Goal: Task Accomplishment & Management: Use online tool/utility

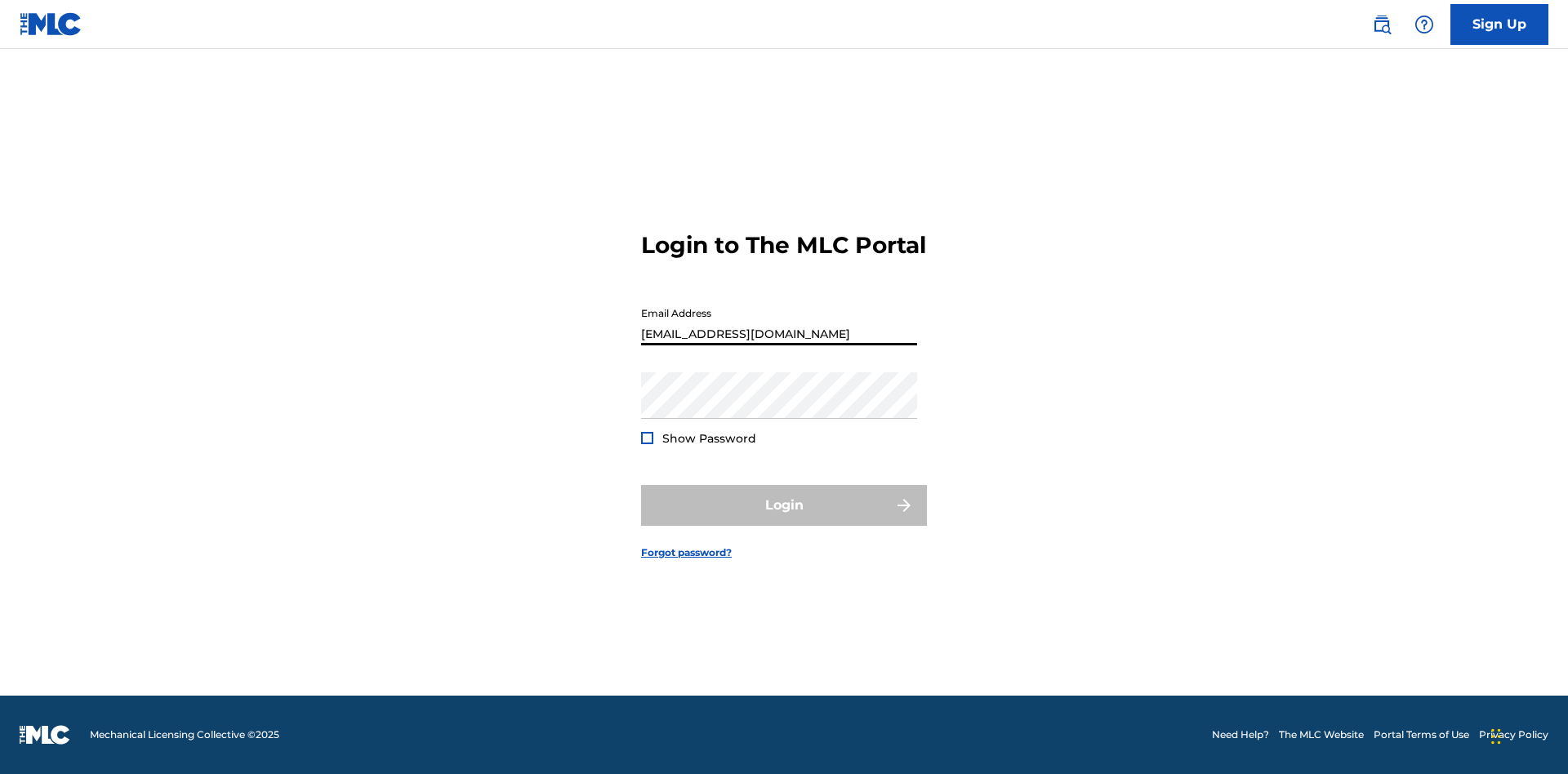
scroll to position [21, 0]
type input "[EMAIL_ADDRESS][DOMAIN_NAME]"
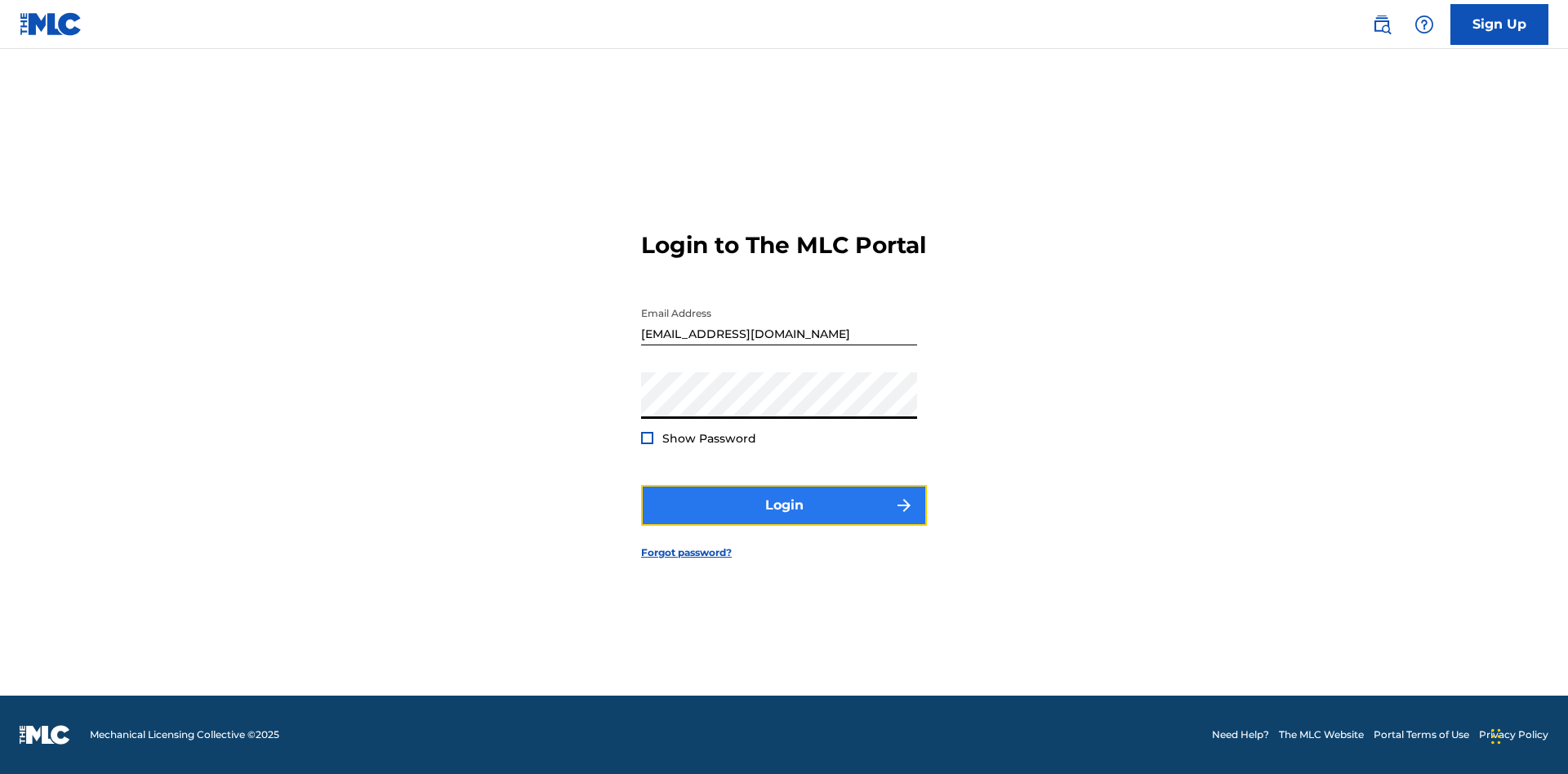
click at [784, 519] on button "Login" at bounding box center [784, 505] width 286 height 41
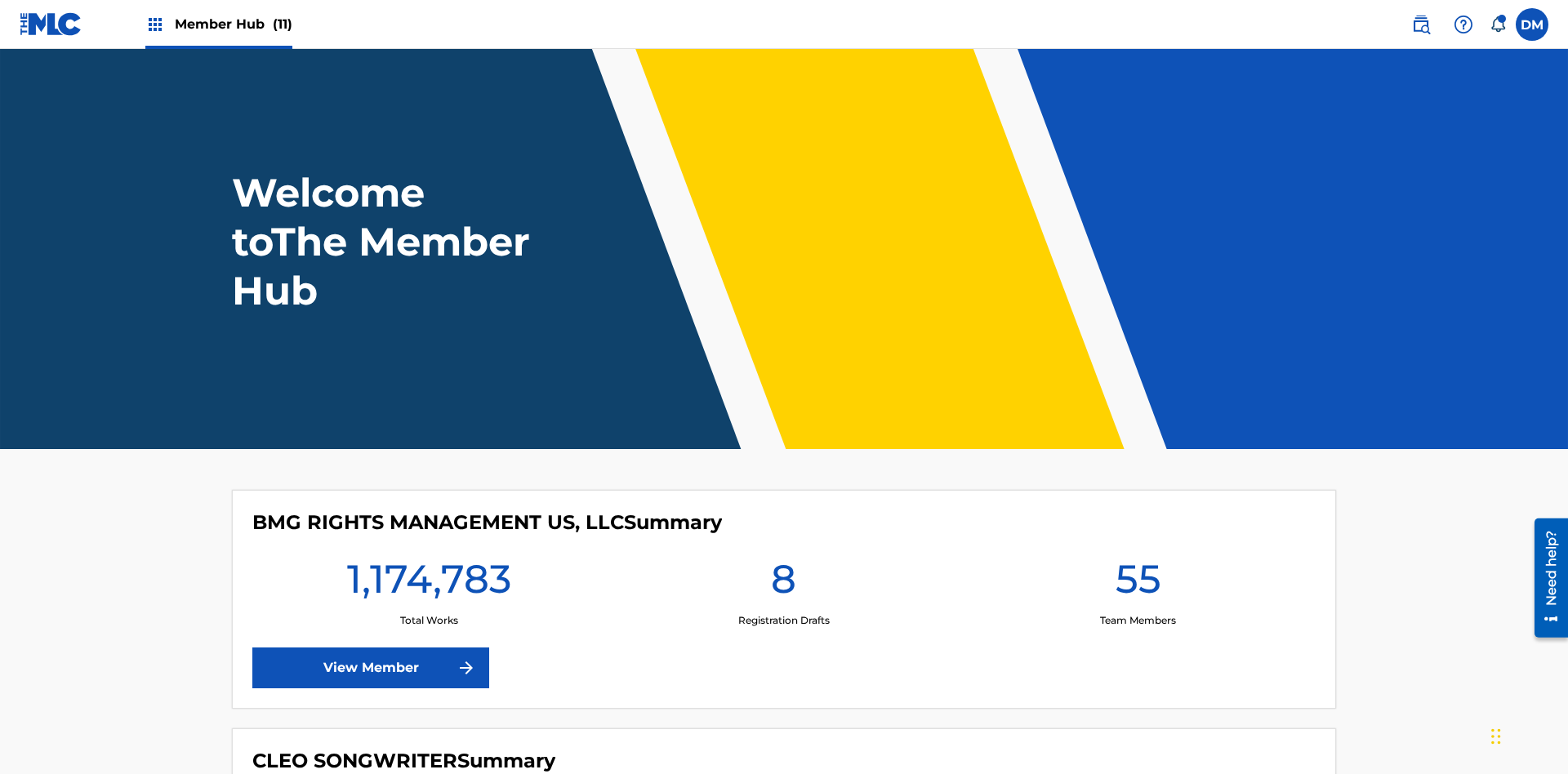
click at [233, 24] on span "Member Hub (11)" at bounding box center [234, 24] width 118 height 19
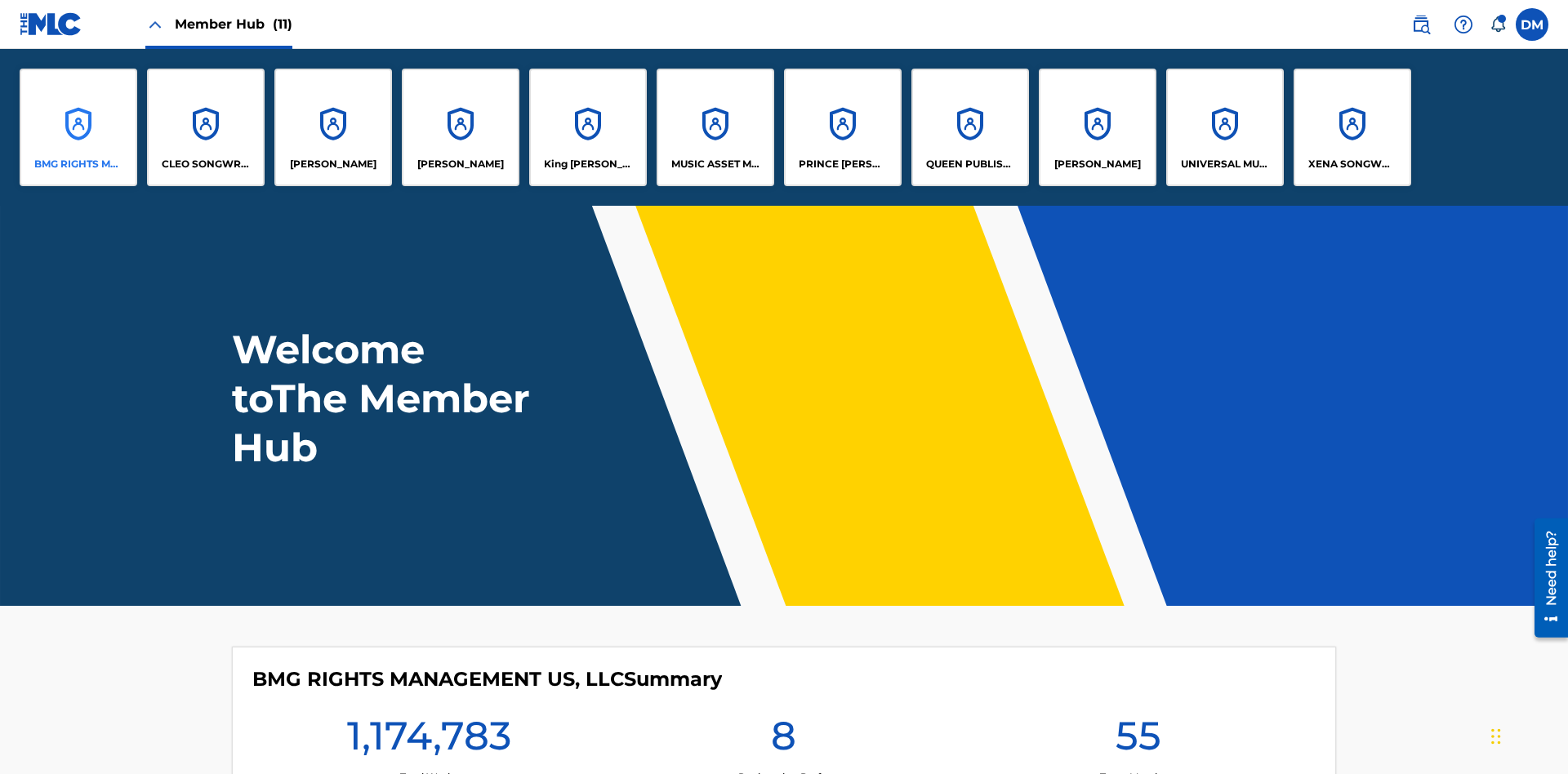
click at [79, 164] on p "BMG RIGHTS MANAGEMENT US, LLC" at bounding box center [79, 163] width 89 height 14
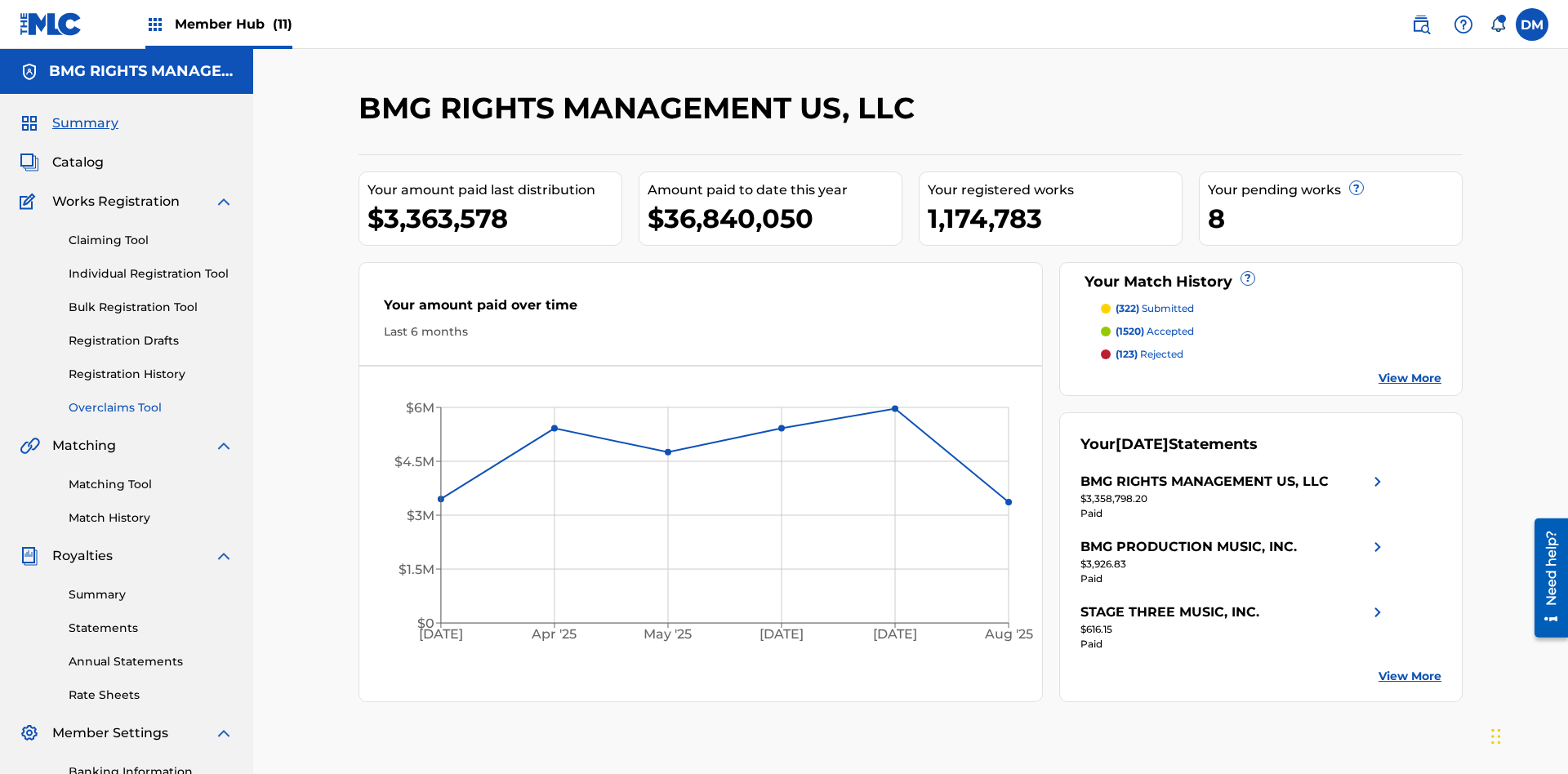
click at [151, 400] on link "Overclaims Tool" at bounding box center [151, 408] width 165 height 17
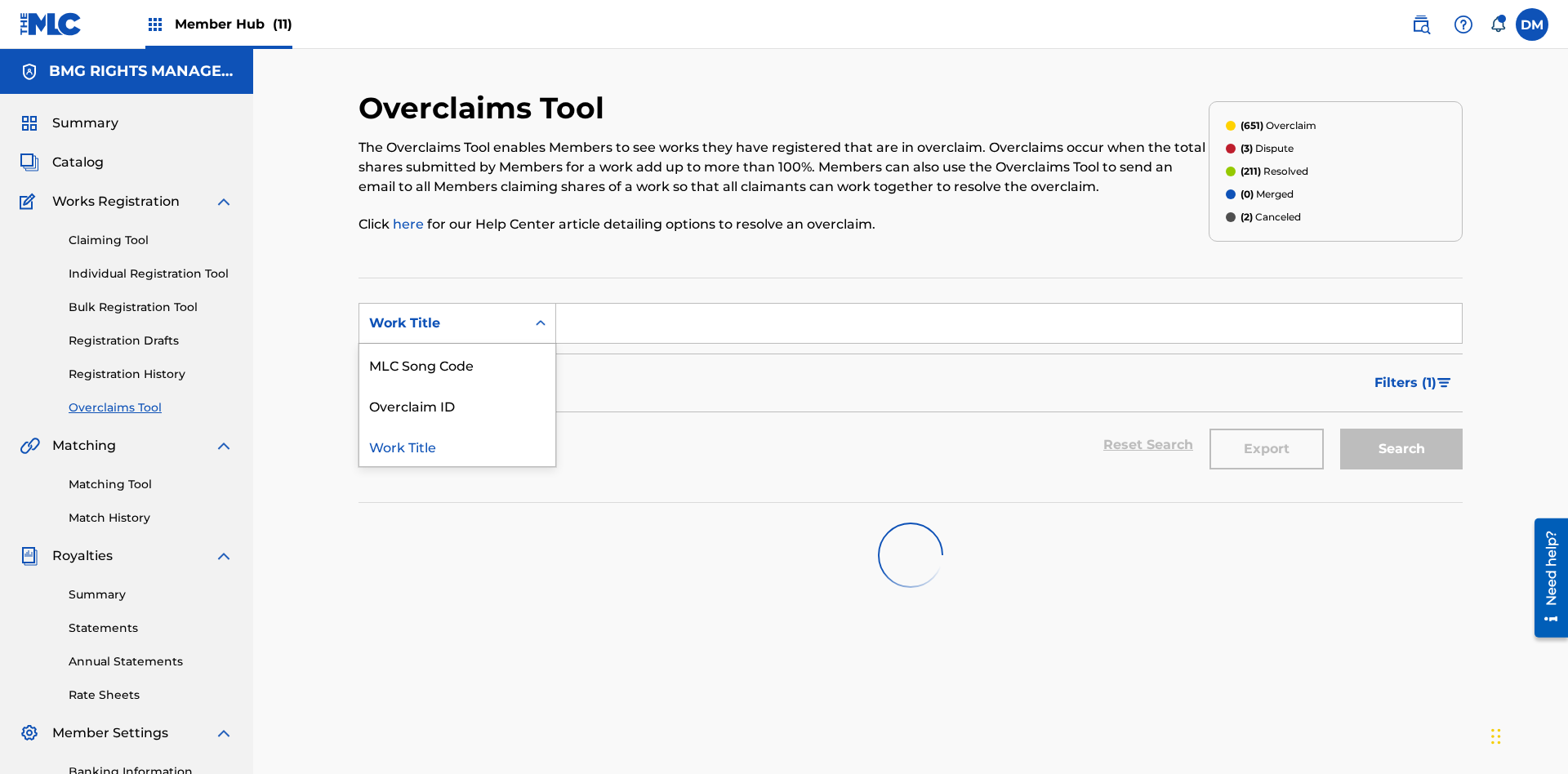
scroll to position [210, 0]
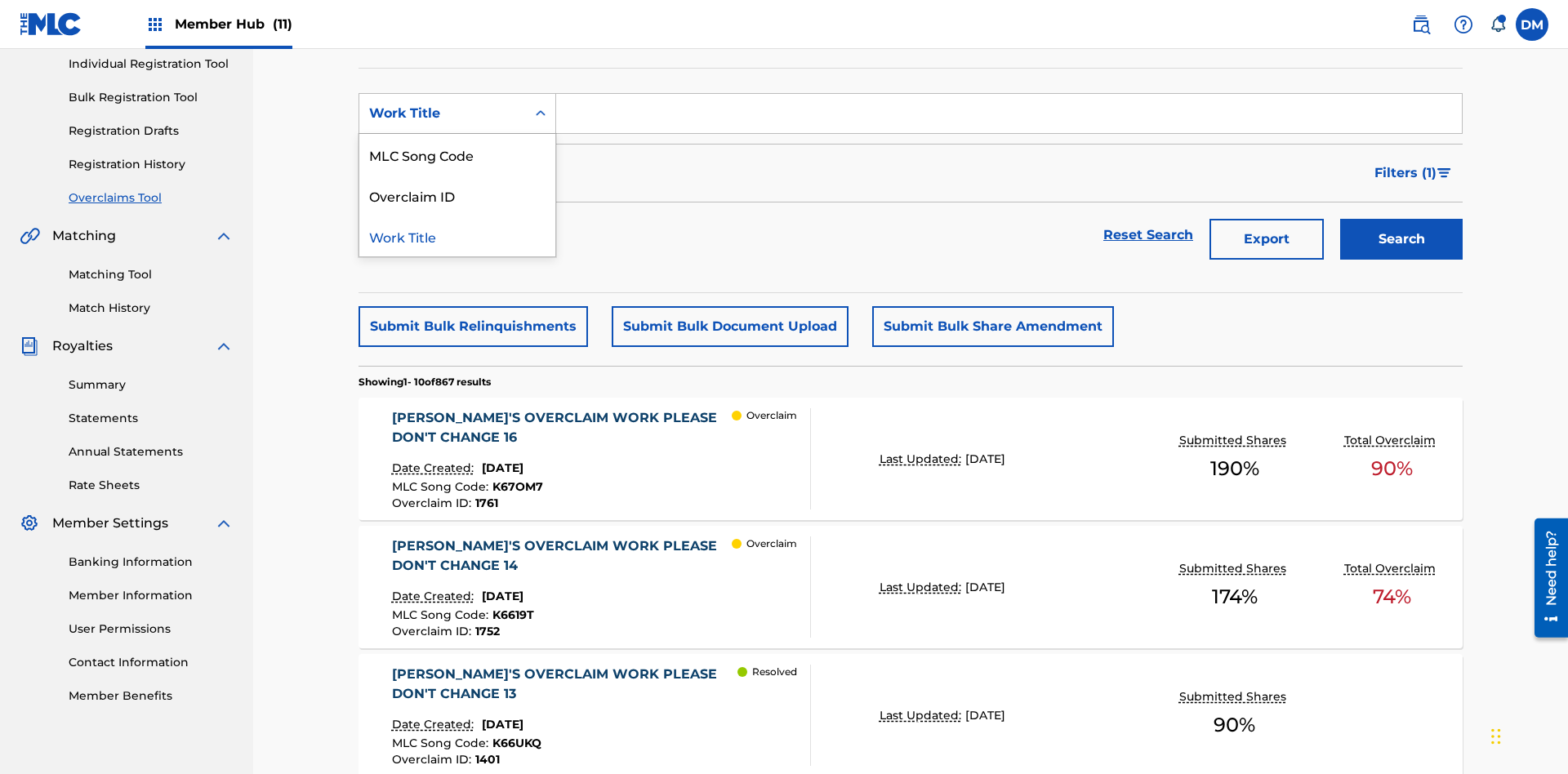
click at [458, 155] on div "MLC Song Code" at bounding box center [457, 154] width 196 height 41
click at [1009, 118] on input "Search Form" at bounding box center [1010, 113] width 906 height 39
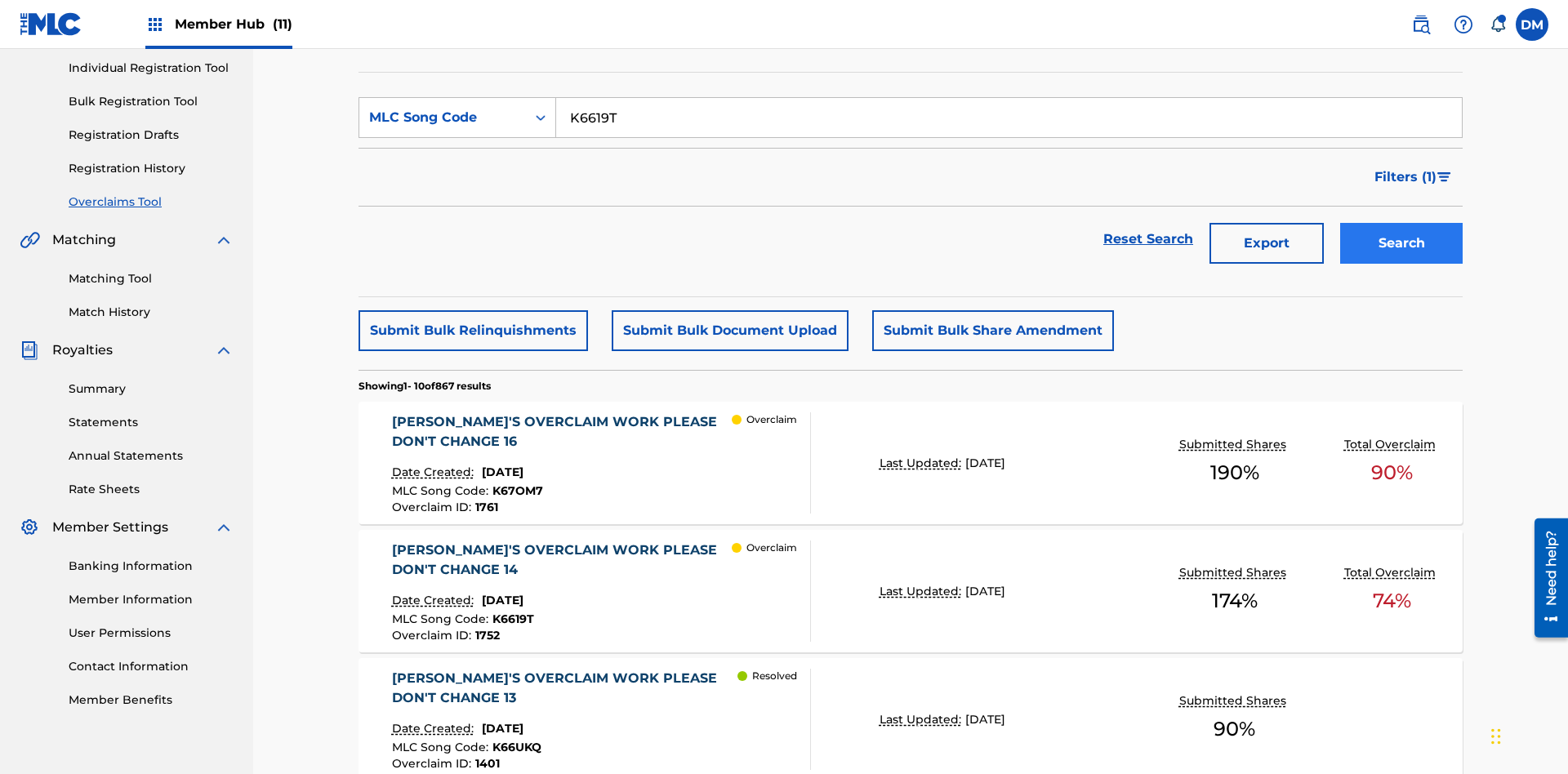
type input "K6619T"
click at [1402, 223] on button "Search" at bounding box center [1401, 243] width 123 height 41
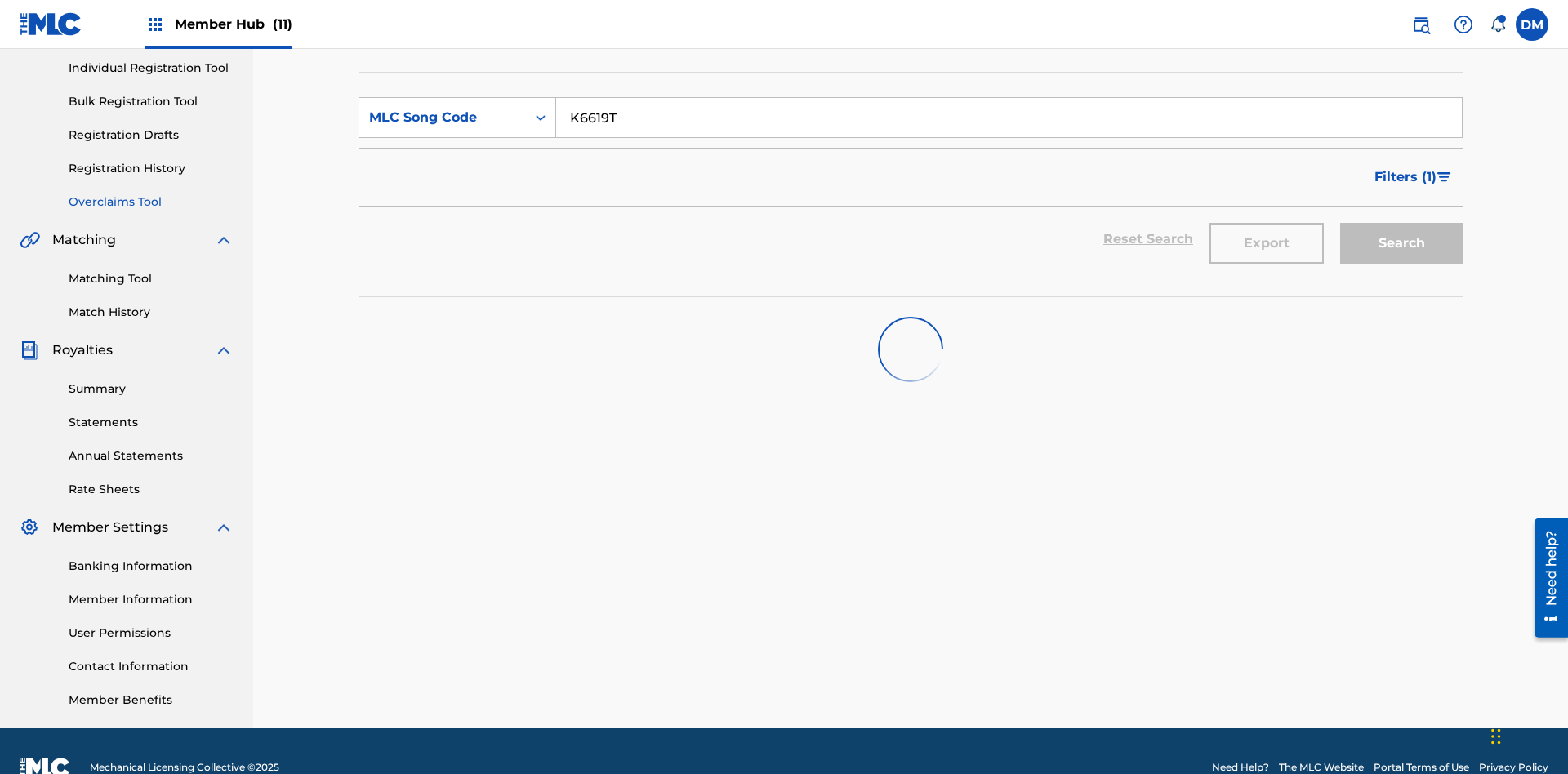
scroll to position [238, 0]
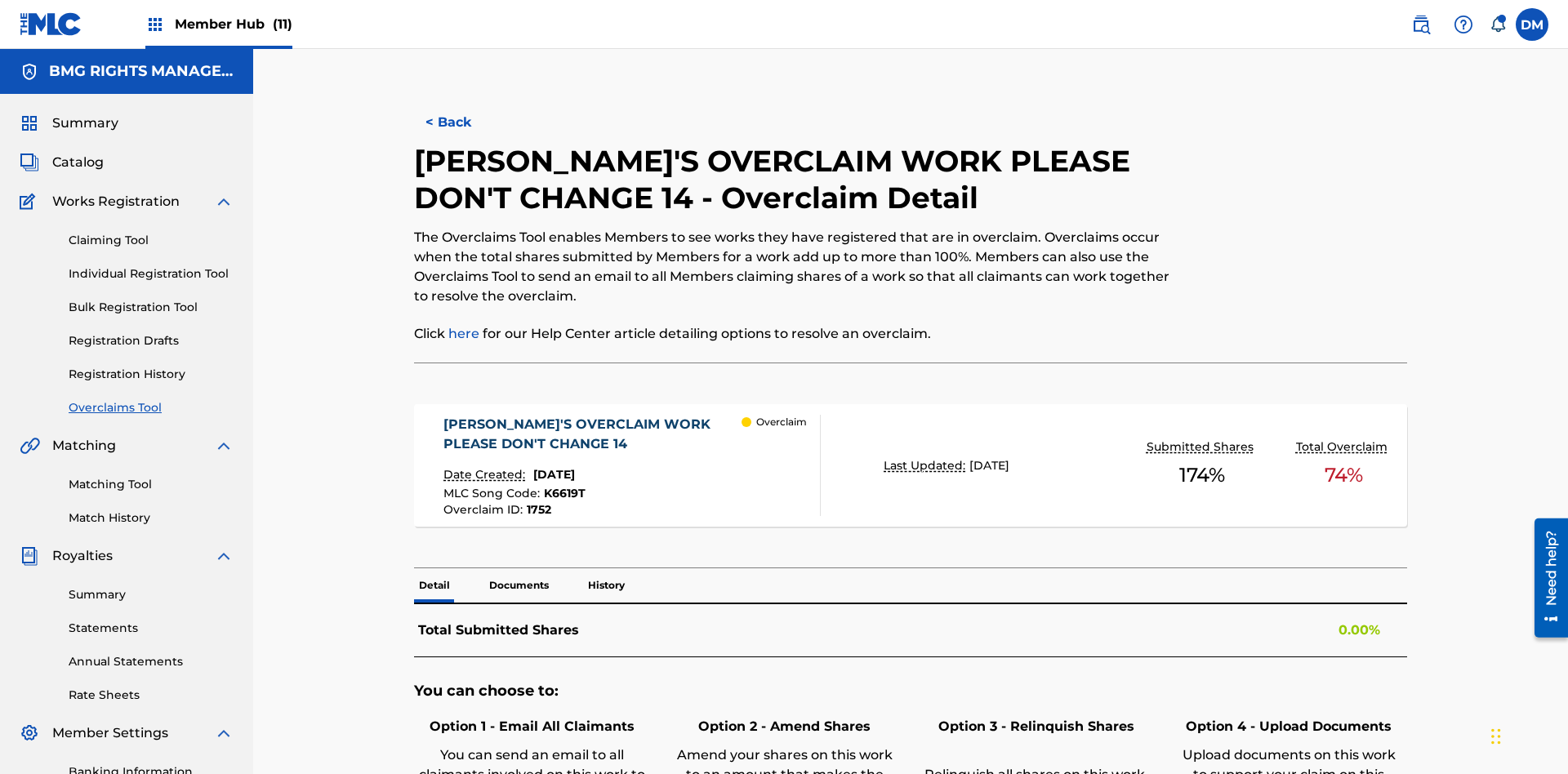
scroll to position [45, 0]
